Goal: Task Accomplishment & Management: Use online tool/utility

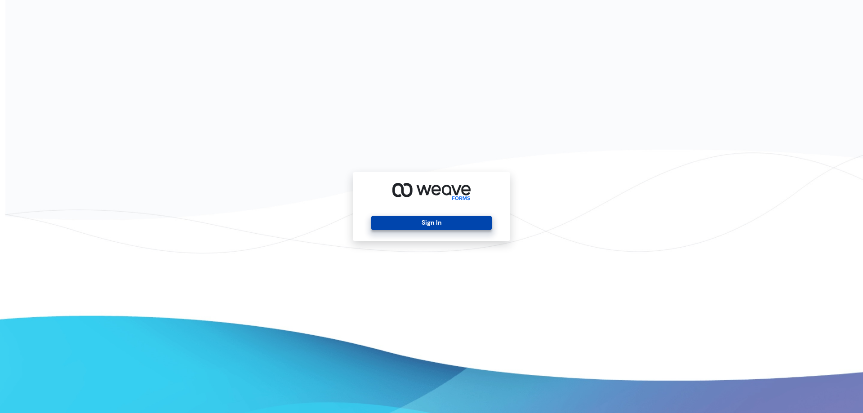
click at [416, 227] on button "Sign In" at bounding box center [431, 223] width 120 height 14
